Goal: Transaction & Acquisition: Purchase product/service

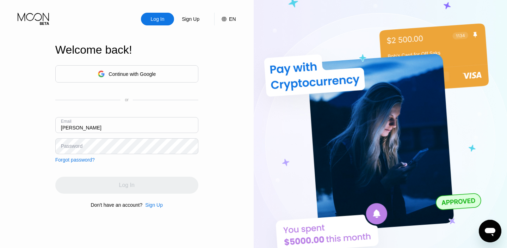
paste input "ritabogmbh@outlook.com"
type input "[EMAIL_ADDRESS][DOMAIN_NAME]"
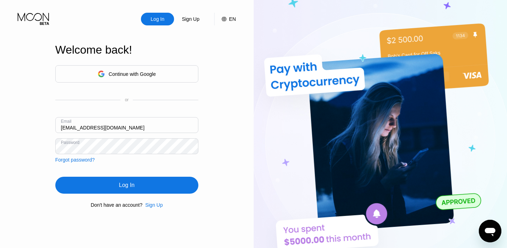
click at [128, 185] on div "Log In" at bounding box center [126, 184] width 15 height 7
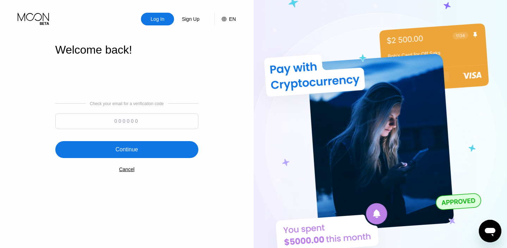
click at [155, 120] on input at bounding box center [126, 121] width 143 height 16
paste input "311252"
click at [128, 148] on div "Continue" at bounding box center [126, 149] width 23 height 7
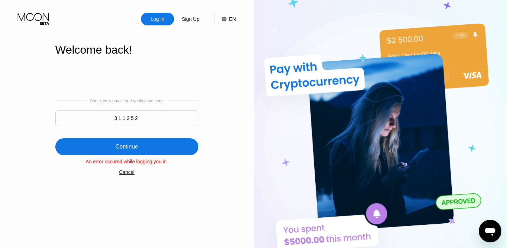
click at [151, 115] on input "311252" at bounding box center [126, 118] width 143 height 16
type input "311252"
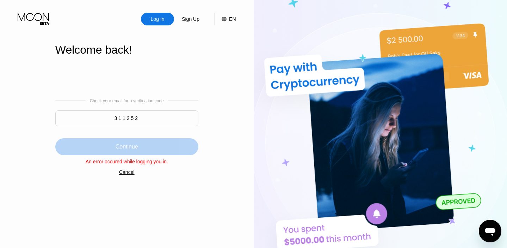
click at [130, 142] on div "Continue" at bounding box center [126, 146] width 143 height 17
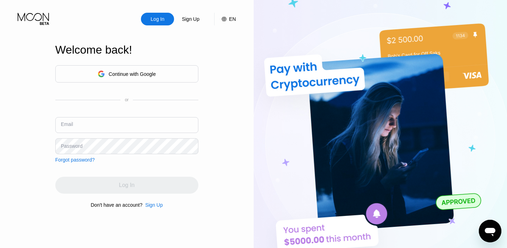
click at [156, 127] on input "text" at bounding box center [126, 125] width 143 height 16
paste input "[EMAIL_ADDRESS][DOMAIN_NAME]"
type input "[EMAIL_ADDRESS][DOMAIN_NAME]"
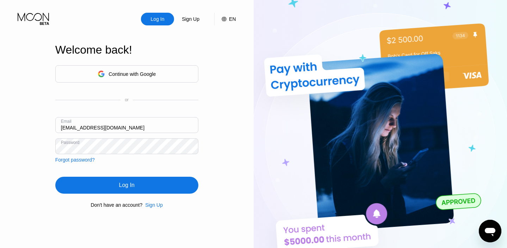
click at [131, 189] on div "Log In" at bounding box center [126, 184] width 143 height 17
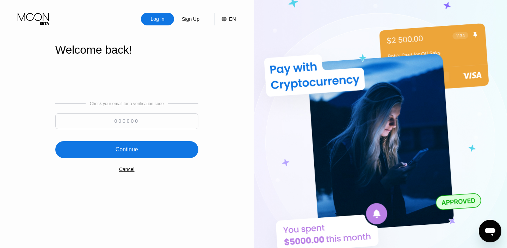
click at [129, 124] on input at bounding box center [126, 121] width 143 height 16
type input "679818"
click at [121, 146] on div "Continue" at bounding box center [126, 149] width 23 height 7
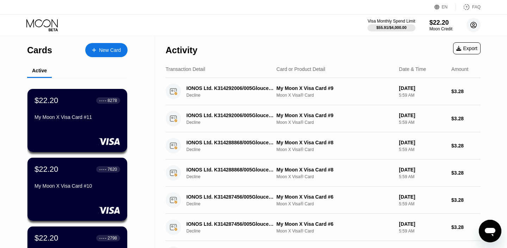
click at [470, 26] on icon at bounding box center [473, 25] width 6 height 6
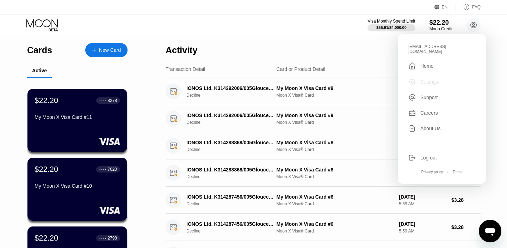
click at [430, 79] on div "Settings" at bounding box center [429, 82] width 18 height 6
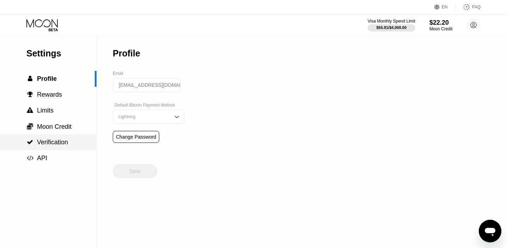
click at [49, 138] on div " Verification" at bounding box center [48, 142] width 96 height 16
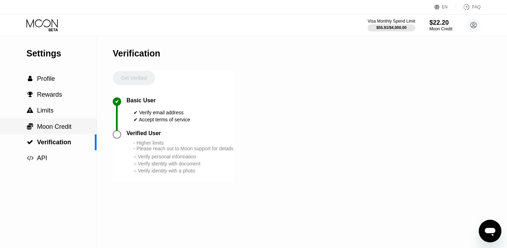
click at [49, 130] on span "Moon Credit" at bounding box center [54, 126] width 35 height 7
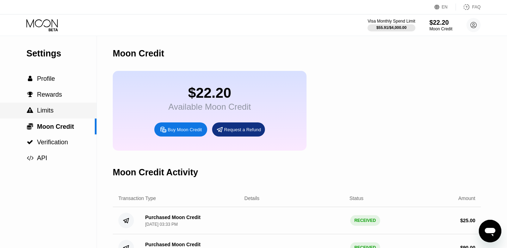
click at [45, 111] on span "Limits" at bounding box center [45, 110] width 17 height 7
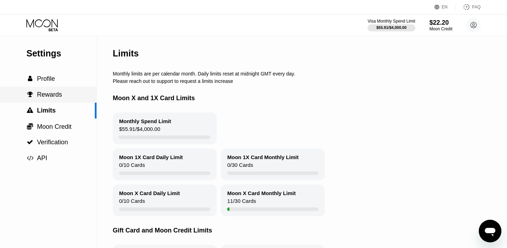
click at [44, 97] on span "Rewards" at bounding box center [49, 94] width 25 height 7
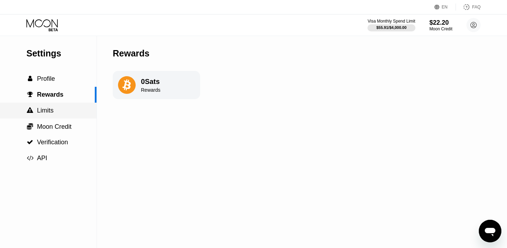
click at [46, 111] on span "Limits" at bounding box center [45, 110] width 17 height 7
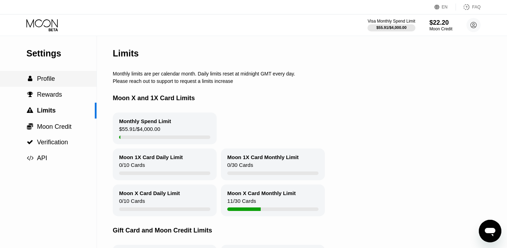
click at [52, 78] on span "Profile" at bounding box center [46, 78] width 18 height 7
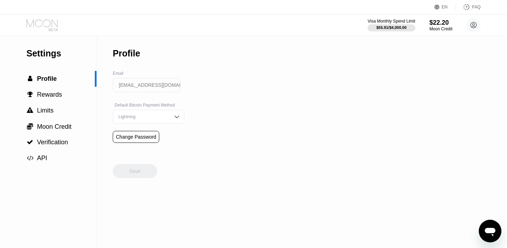
click at [48, 26] on icon at bounding box center [41, 23] width 31 height 8
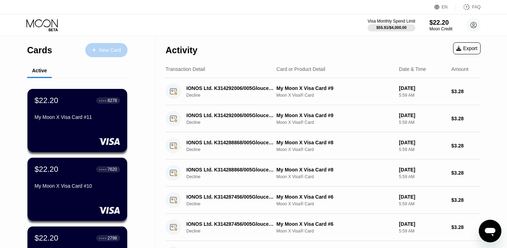
click at [104, 50] on div "New Card" at bounding box center [110, 50] width 22 height 6
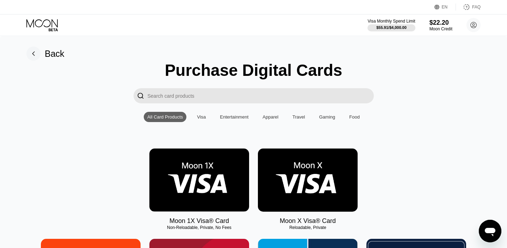
click at [286, 168] on img at bounding box center [308, 179] width 100 height 63
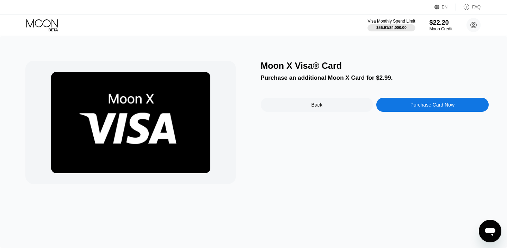
click at [397, 104] on div "Purchase Card Now" at bounding box center [432, 105] width 112 height 14
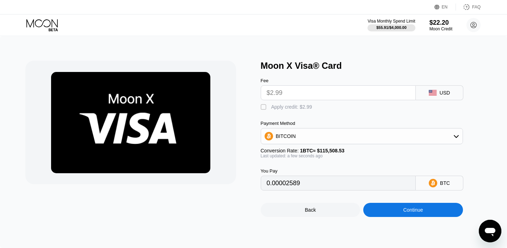
click at [262, 106] on div "" at bounding box center [264, 107] width 7 height 7
type input "0"
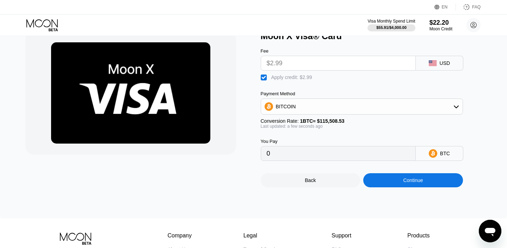
scroll to position [39, 0]
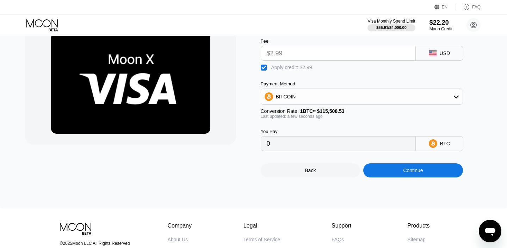
click at [408, 171] on div "Continue" at bounding box center [413, 170] width 20 height 6
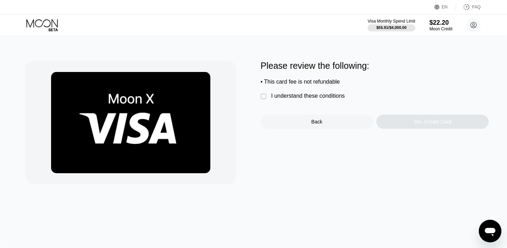
click at [287, 95] on div "I understand these conditions" at bounding box center [308, 96] width 74 height 6
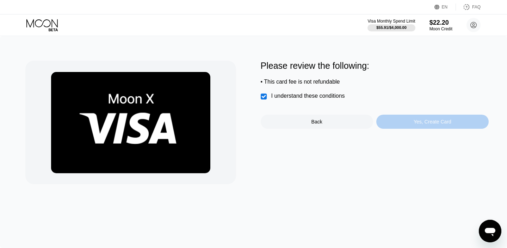
click at [405, 126] on div "Yes, Create Card" at bounding box center [432, 121] width 112 height 14
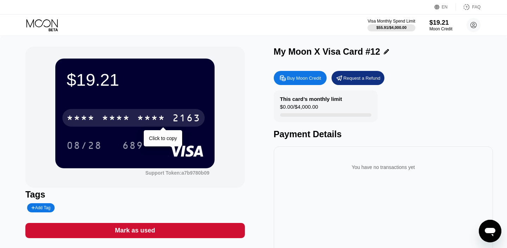
click at [161, 116] on div "* * * *" at bounding box center [151, 118] width 28 height 11
click at [140, 125] on div "[CREDIT_CARD_NUMBER]" at bounding box center [133, 118] width 142 height 18
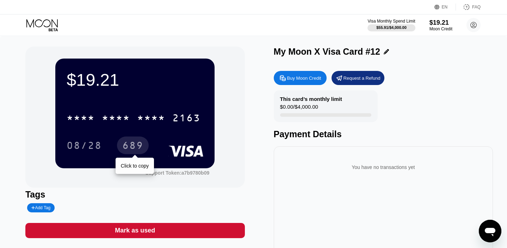
click at [127, 148] on div "689" at bounding box center [132, 145] width 21 height 11
click at [45, 22] on icon at bounding box center [42, 25] width 33 height 12
